Goal: Transaction & Acquisition: Download file/media

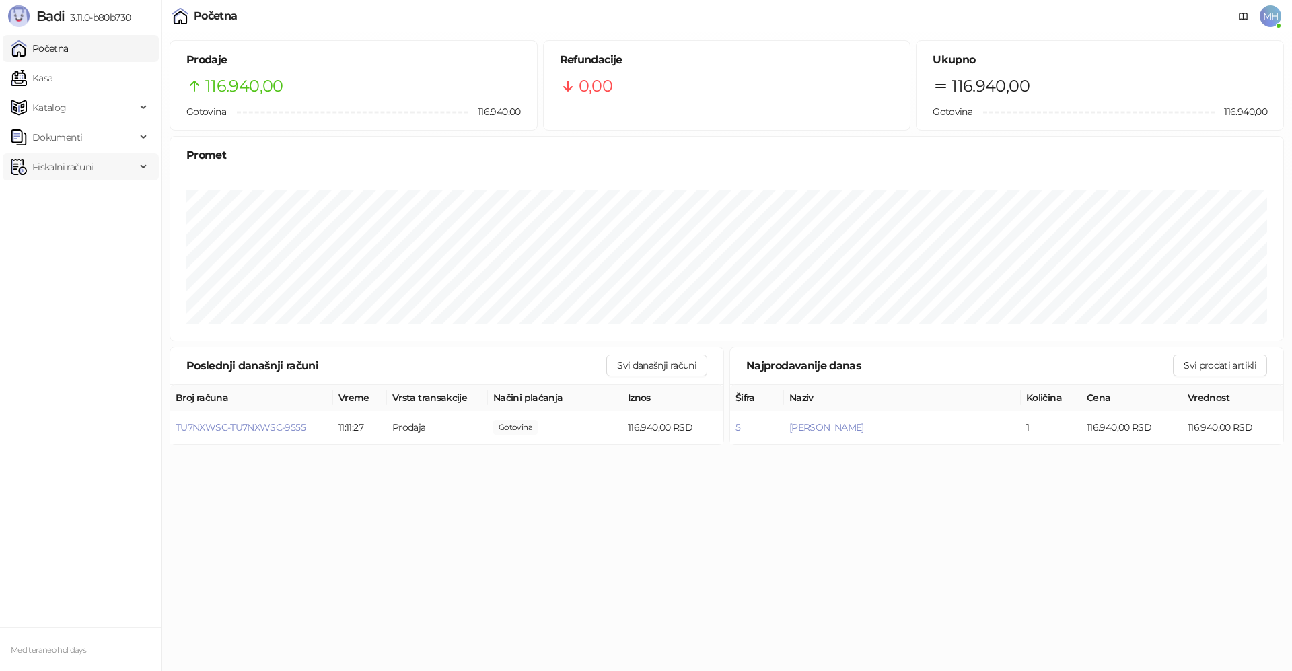
click at [94, 167] on span "Fiskalni računi" at bounding box center [73, 166] width 125 height 27
click at [89, 197] on link "Izdati računi" at bounding box center [52, 196] width 73 height 27
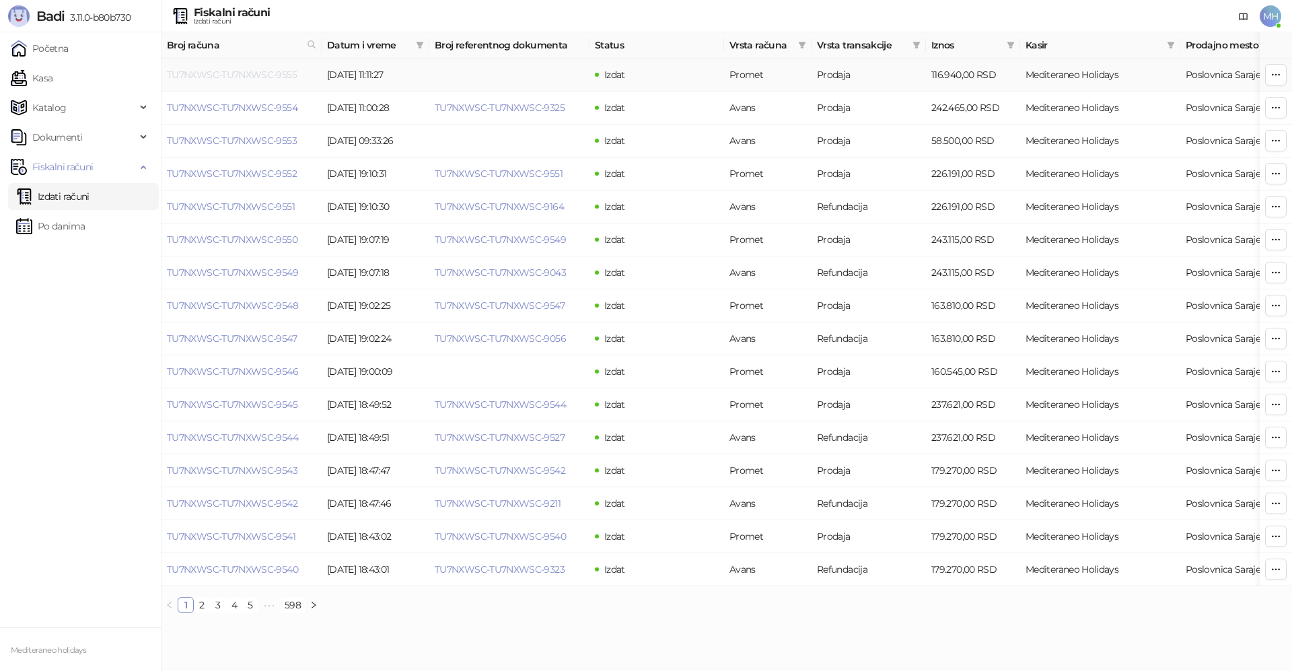
click at [248, 75] on link "TU7NXWSC-TU7NXWSC-9555" at bounding box center [232, 75] width 130 height 12
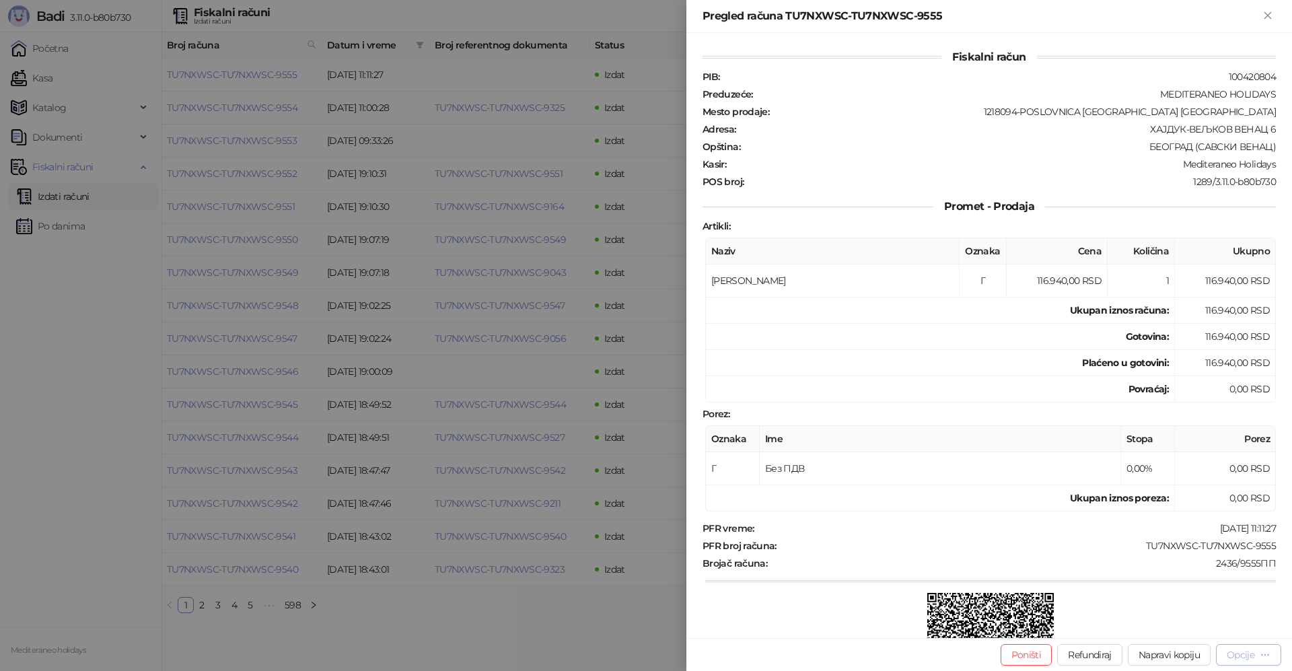
click at [1238, 657] on div "Opcije" at bounding box center [1240, 654] width 28 height 12
click at [1182, 630] on span "Preuzmi u PDF formatu" at bounding box center [1201, 627] width 138 height 15
click at [1265, 15] on icon "Zatvori" at bounding box center [1267, 15] width 12 height 12
